Goal: Obtain resource: Download file/media

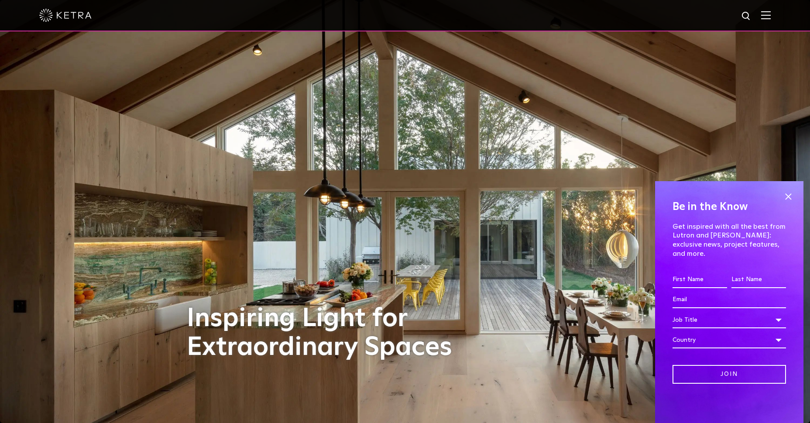
click at [750, 16] on img at bounding box center [746, 16] width 11 height 11
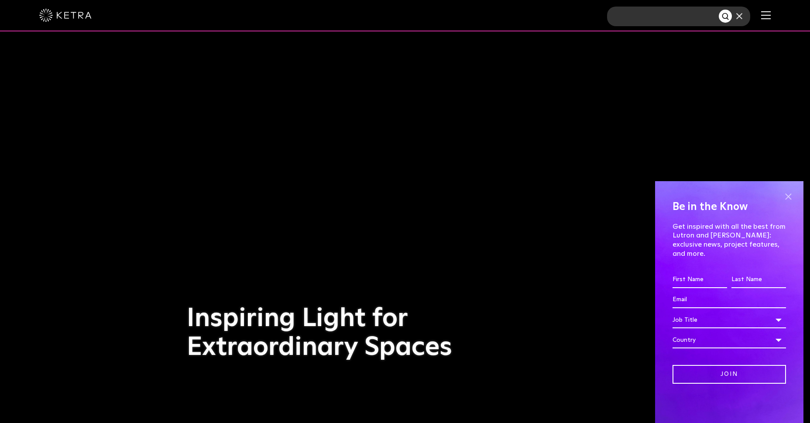
click at [788, 203] on span at bounding box center [788, 196] width 13 height 13
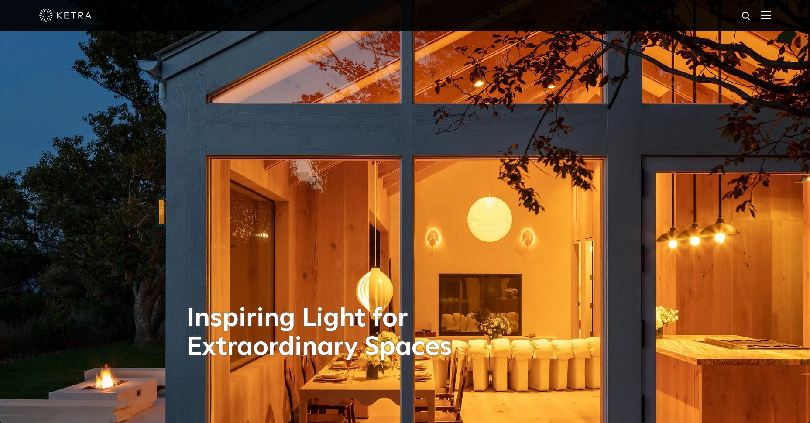
click at [788, 205] on img at bounding box center [405, 212] width 1053 height 550
click at [787, 204] on img at bounding box center [405, 212] width 1053 height 550
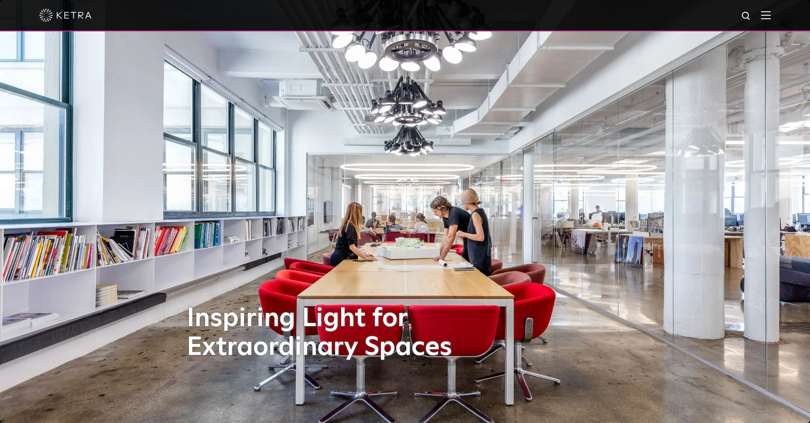
click at [752, 15] on img at bounding box center [746, 16] width 11 height 11
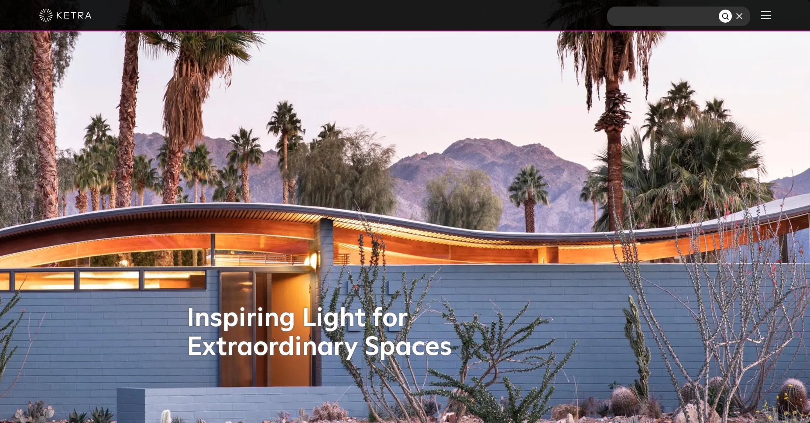
click at [663, 17] on input "text" at bounding box center [663, 17] width 112 height 20
click at [748, 17] on span at bounding box center [740, 16] width 16 height 10
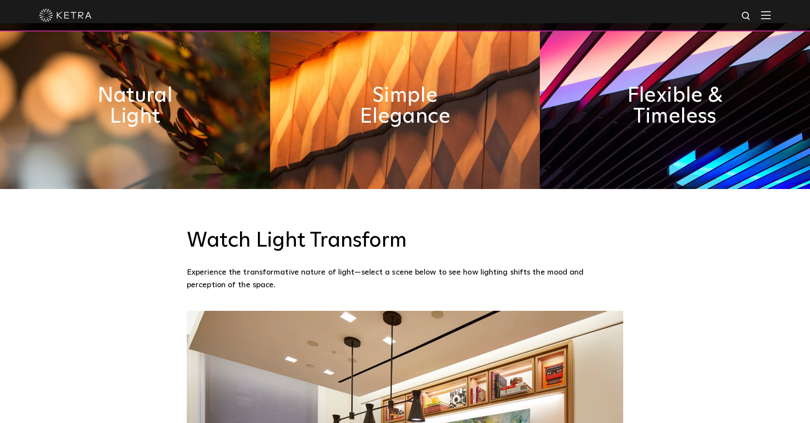
scroll to position [535, 0]
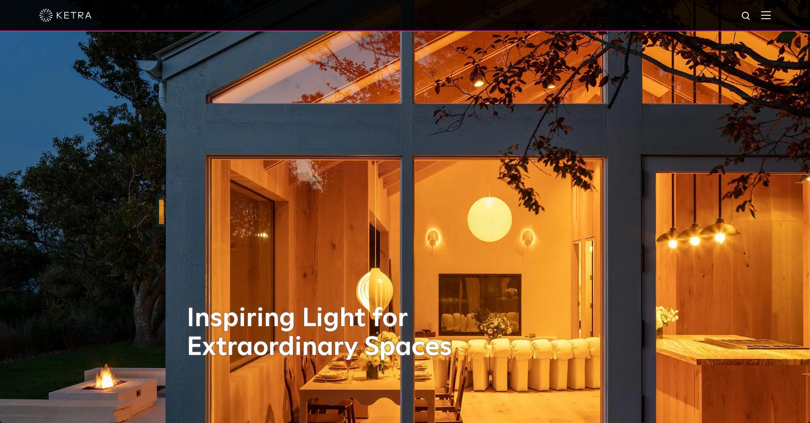
click at [771, 13] on img at bounding box center [766, 15] width 10 height 8
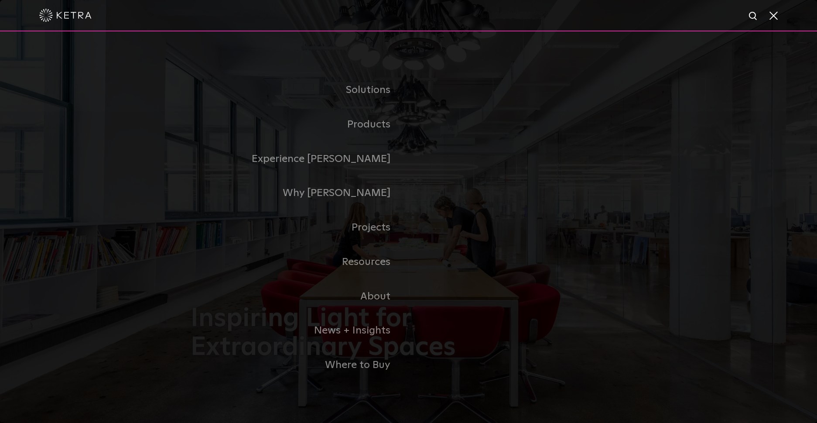
click at [772, 14] on span at bounding box center [774, 15] width 10 height 9
click at [0, 0] on img at bounding box center [0, 0] width 0 height 0
click at [368, 127] on link "Products" at bounding box center [300, 124] width 218 height 34
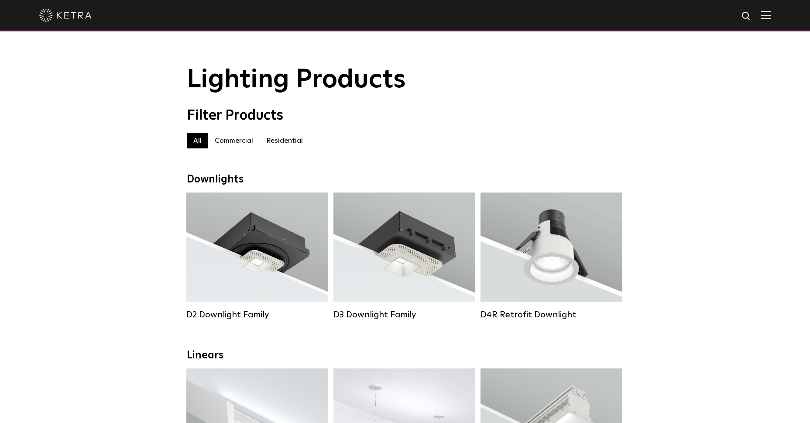
click at [365, 124] on div "Filter Products" at bounding box center [405, 115] width 436 height 17
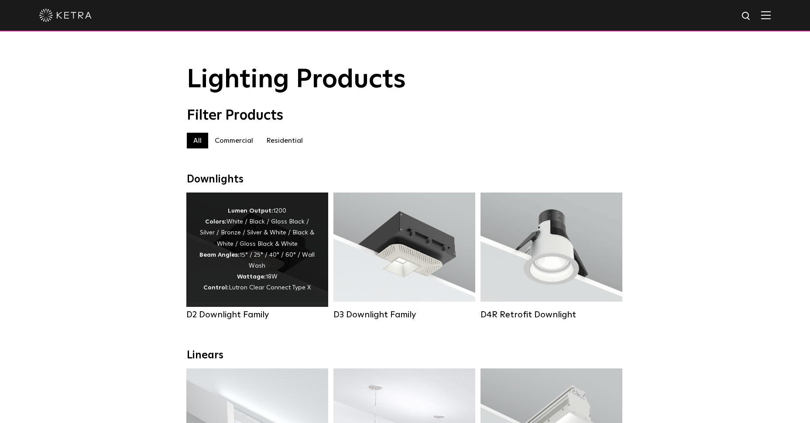
click at [264, 248] on div "Lumen Output: 1200 Colors: White / Black / Gloss Black / Silver / Bronze / Silv…" at bounding box center [257, 250] width 116 height 88
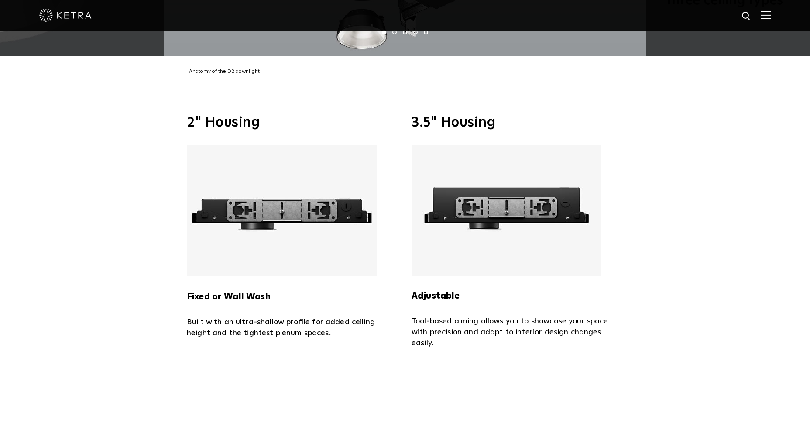
scroll to position [2093, 0]
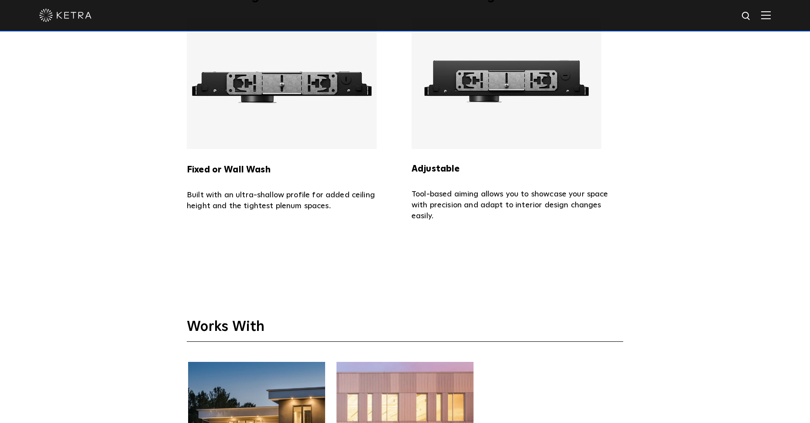
click at [283, 65] on img at bounding box center [282, 83] width 190 height 131
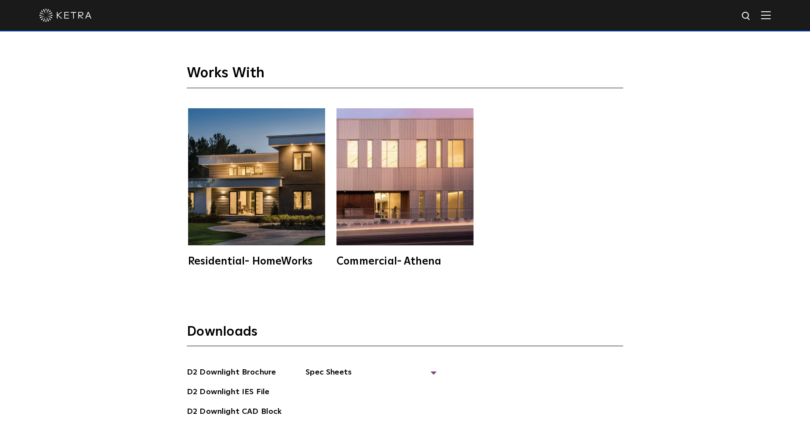
scroll to position [2474, 0]
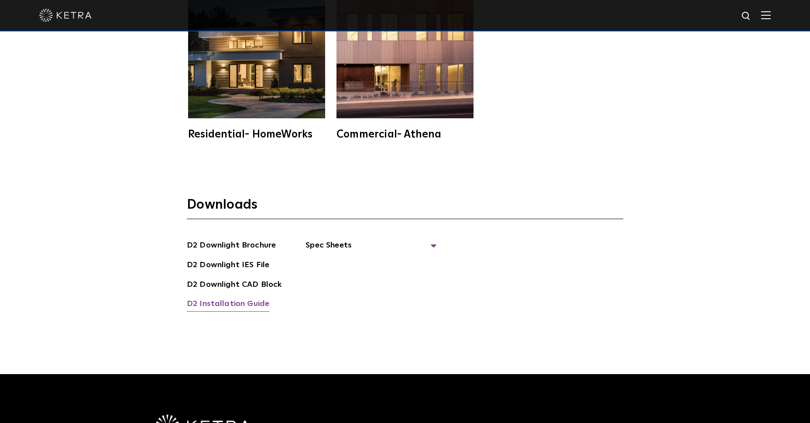
click at [210, 298] on link "D2 Installation Guide" at bounding box center [228, 305] width 82 height 14
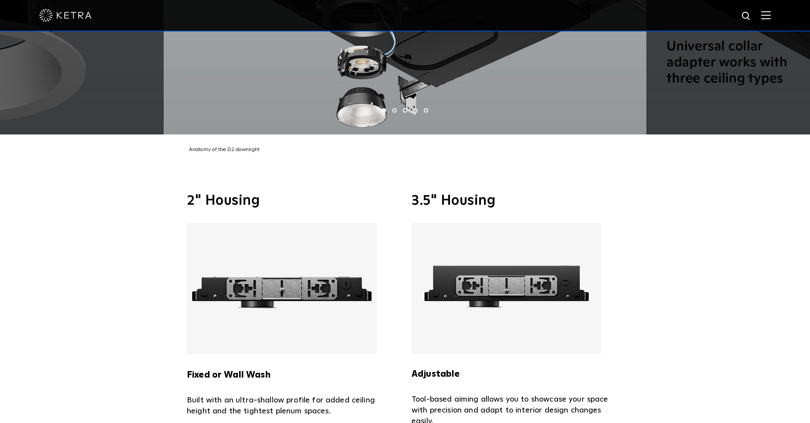
scroll to position [1951, 0]
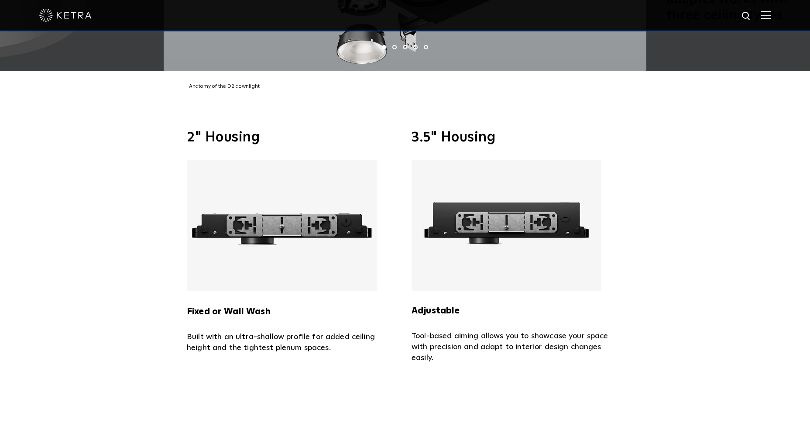
click at [247, 216] on img at bounding box center [282, 225] width 190 height 131
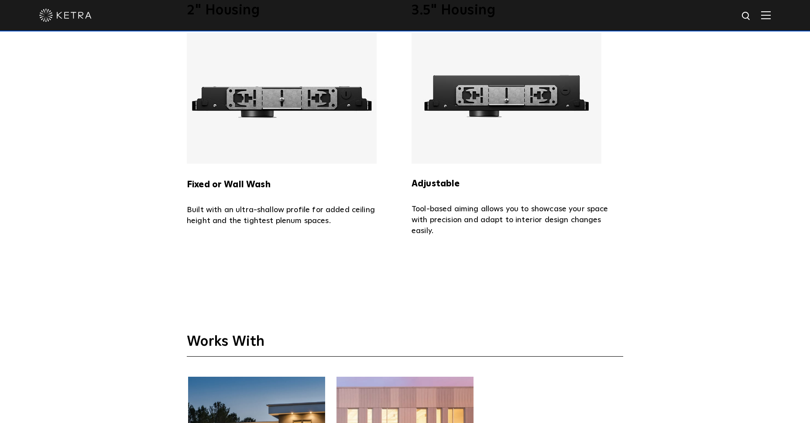
click at [268, 82] on img at bounding box center [282, 98] width 190 height 131
click at [248, 180] on strong "Fixed or Wall Wash" at bounding box center [229, 184] width 84 height 9
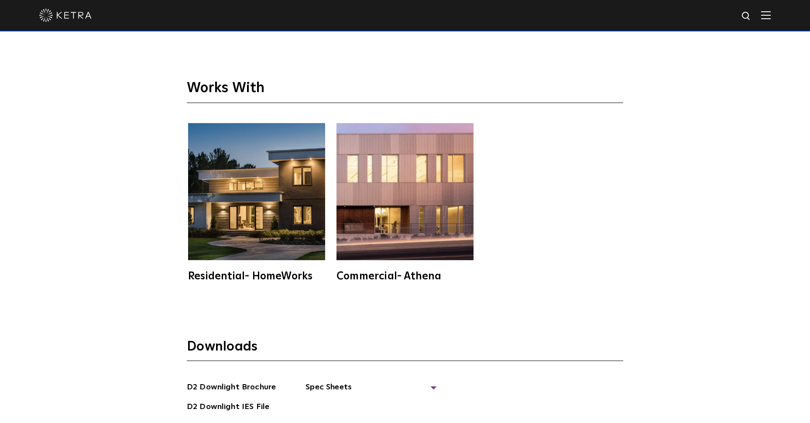
scroll to position [2396, 0]
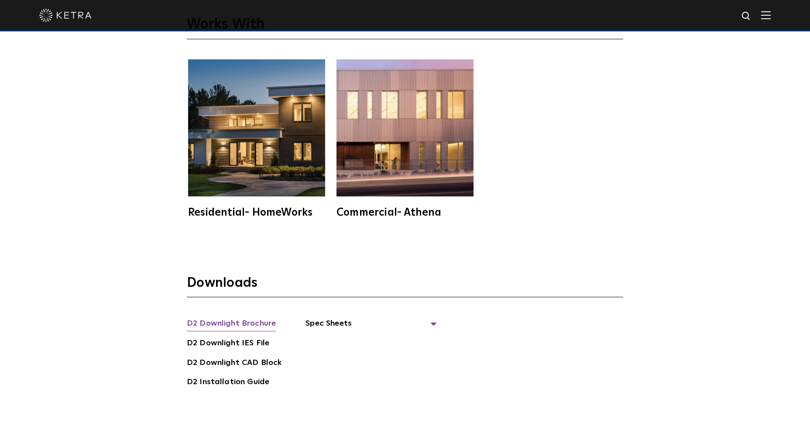
click at [224, 317] on link "D2 Downlight Brochure" at bounding box center [231, 324] width 89 height 14
click at [315, 317] on span "Spec Sheets" at bounding box center [371, 326] width 131 height 19
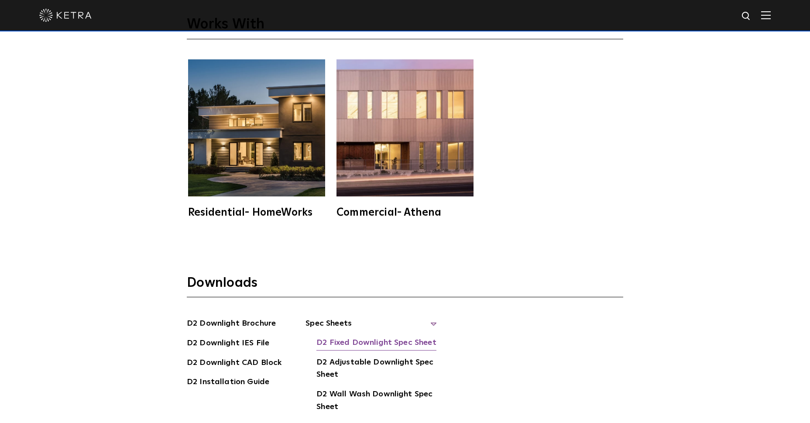
click at [334, 337] on link "D2 Fixed Downlight Spec Sheet" at bounding box center [376, 344] width 120 height 14
